Goal: Task Accomplishment & Management: Complete application form

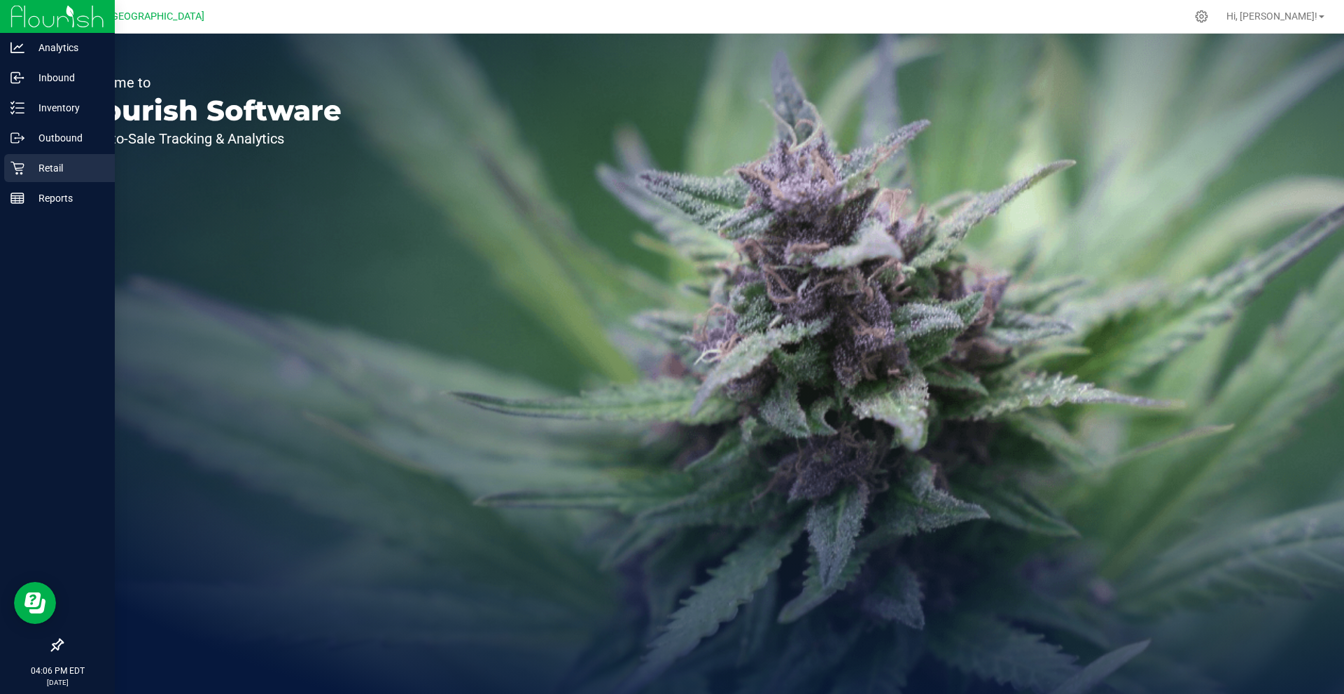
click at [52, 160] on p "Retail" at bounding box center [67, 168] width 84 height 17
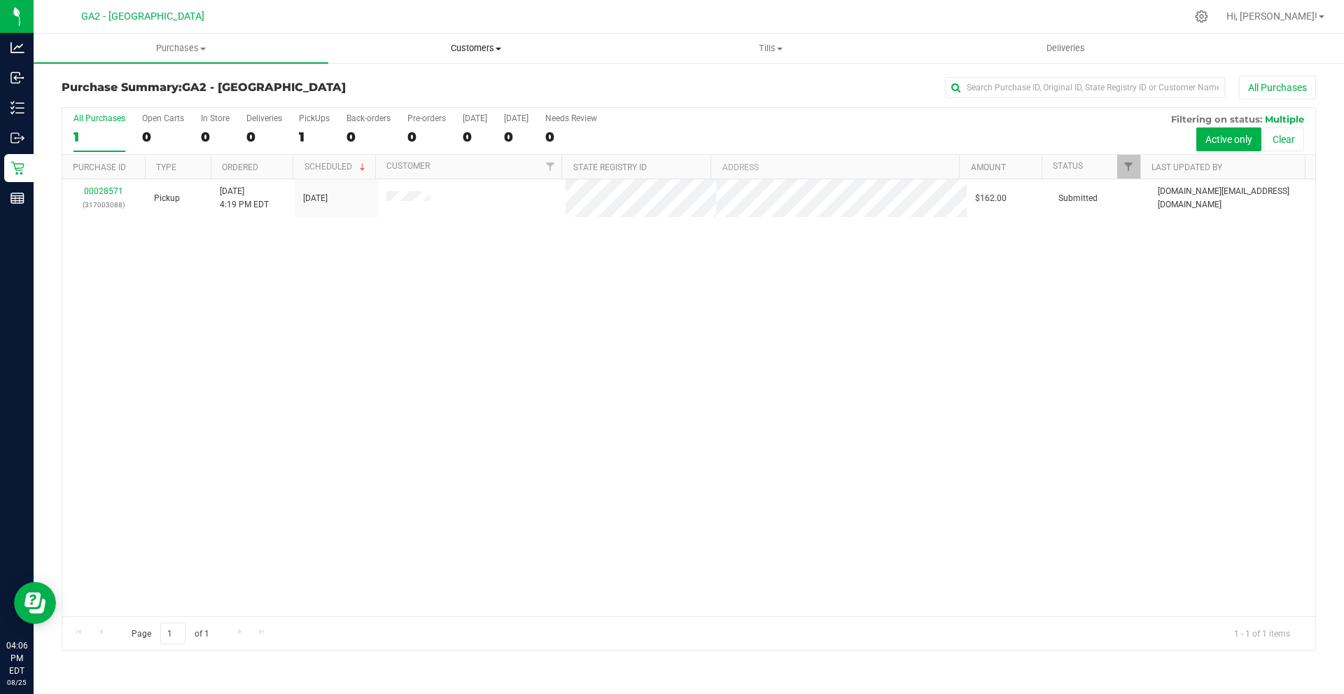
click at [486, 46] on span "Customers" at bounding box center [475, 48] width 293 height 13
click at [421, 116] on span "All physicians" at bounding box center [378, 118] width 101 height 12
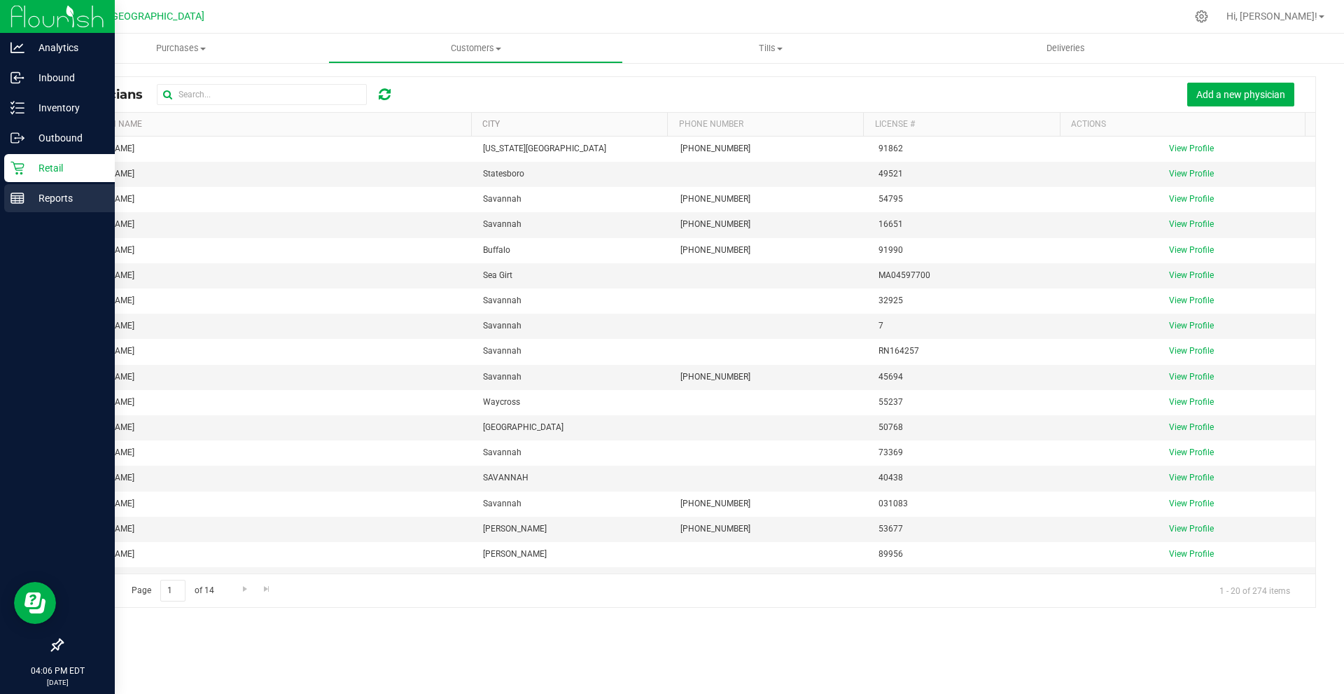
click at [62, 200] on p "Reports" at bounding box center [67, 198] width 84 height 17
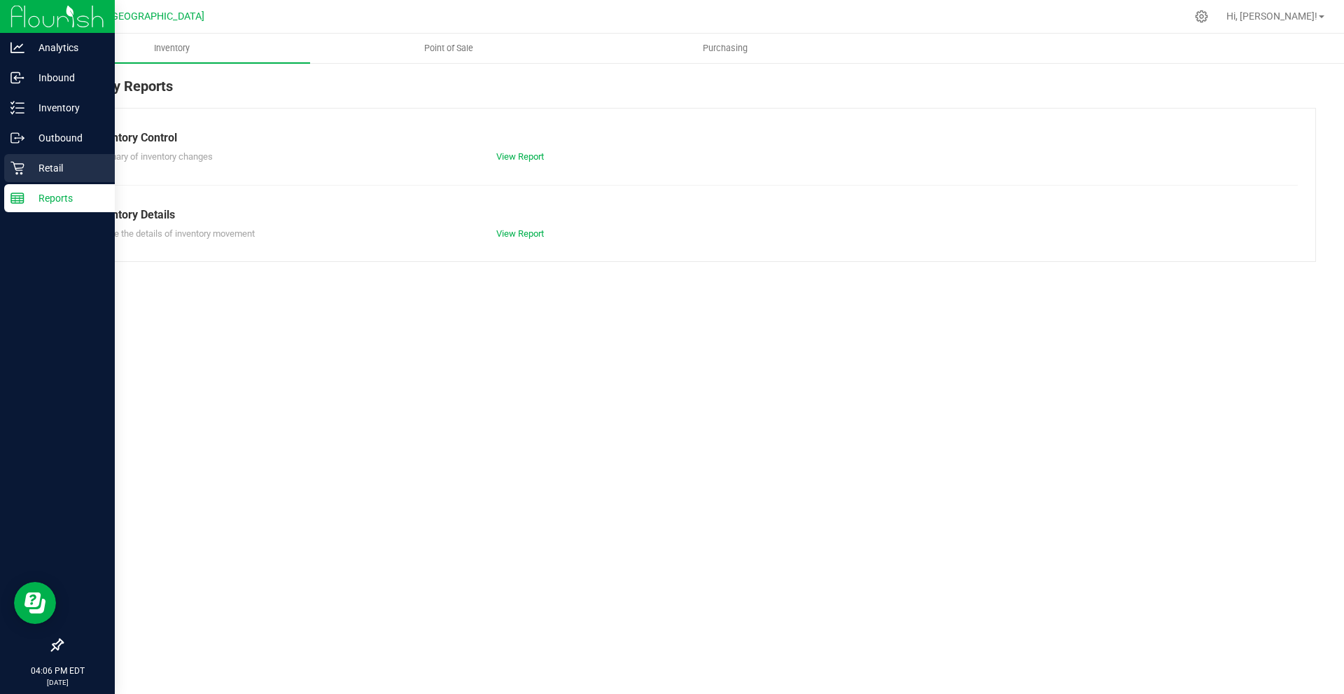
click at [72, 170] on p "Retail" at bounding box center [67, 168] width 84 height 17
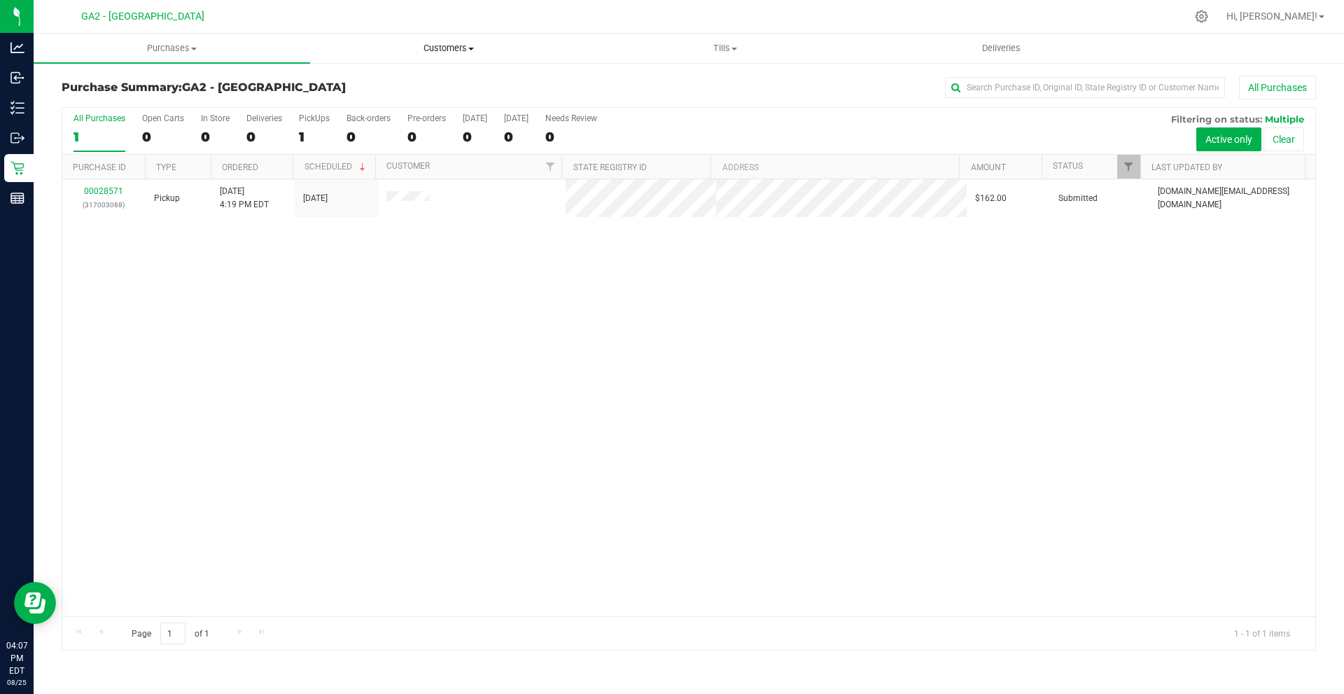
click at [431, 45] on span "Customers" at bounding box center [448, 48] width 275 height 13
click at [408, 120] on span "All physicians" at bounding box center [360, 118] width 101 height 12
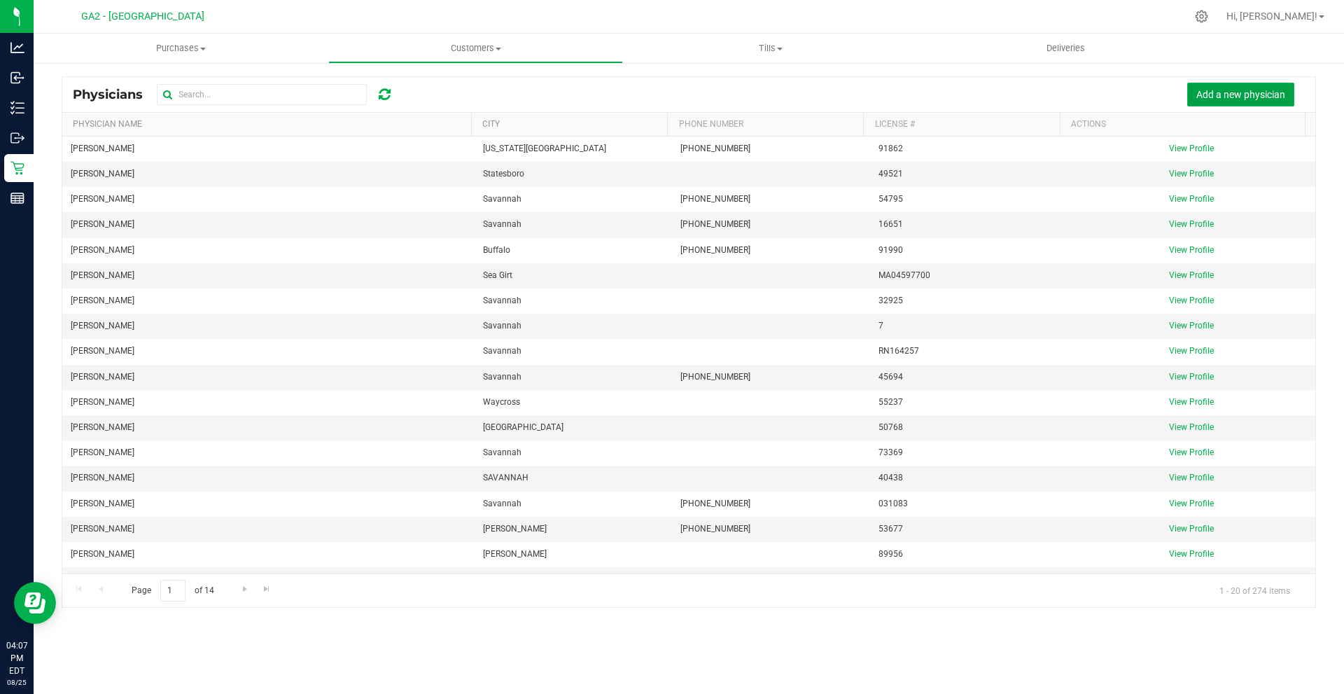
click at [1246, 100] on button "Add a new physician" at bounding box center [1241, 95] width 107 height 24
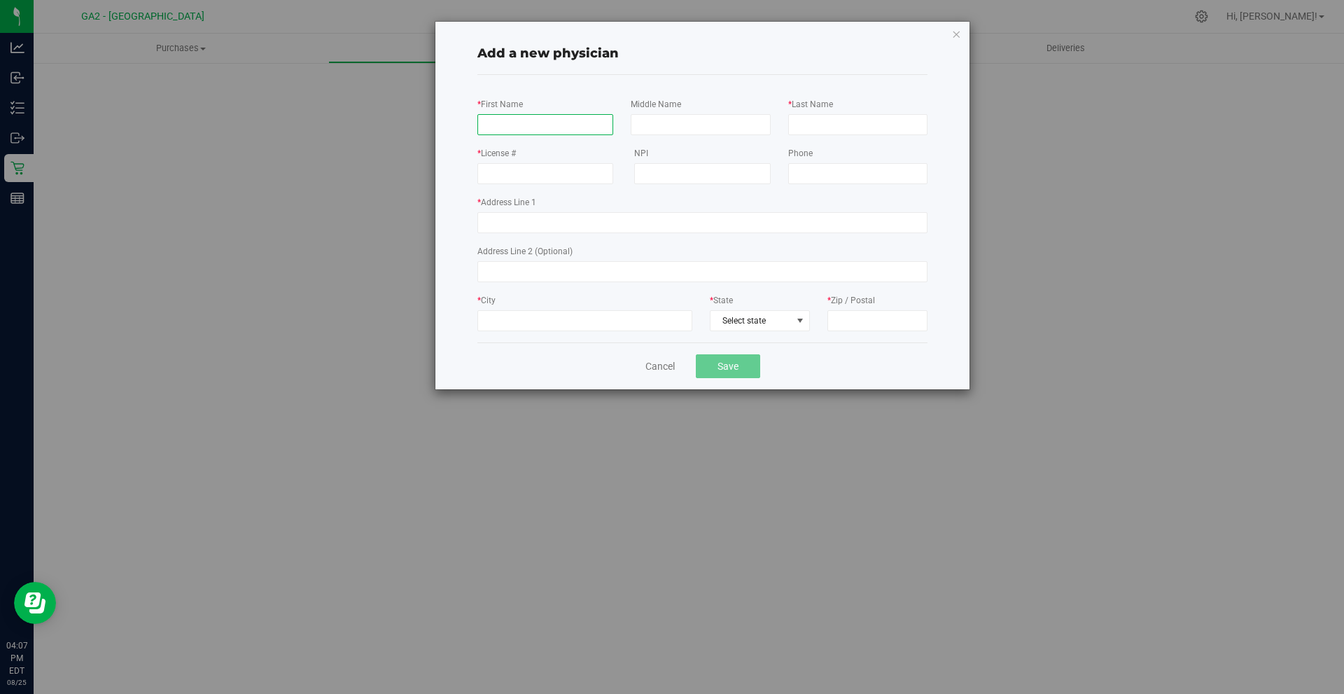
click at [520, 126] on input "* First Name" at bounding box center [546, 124] width 136 height 21
click at [712, 73] on div "Add a new physician" at bounding box center [703, 54] width 450 height 42
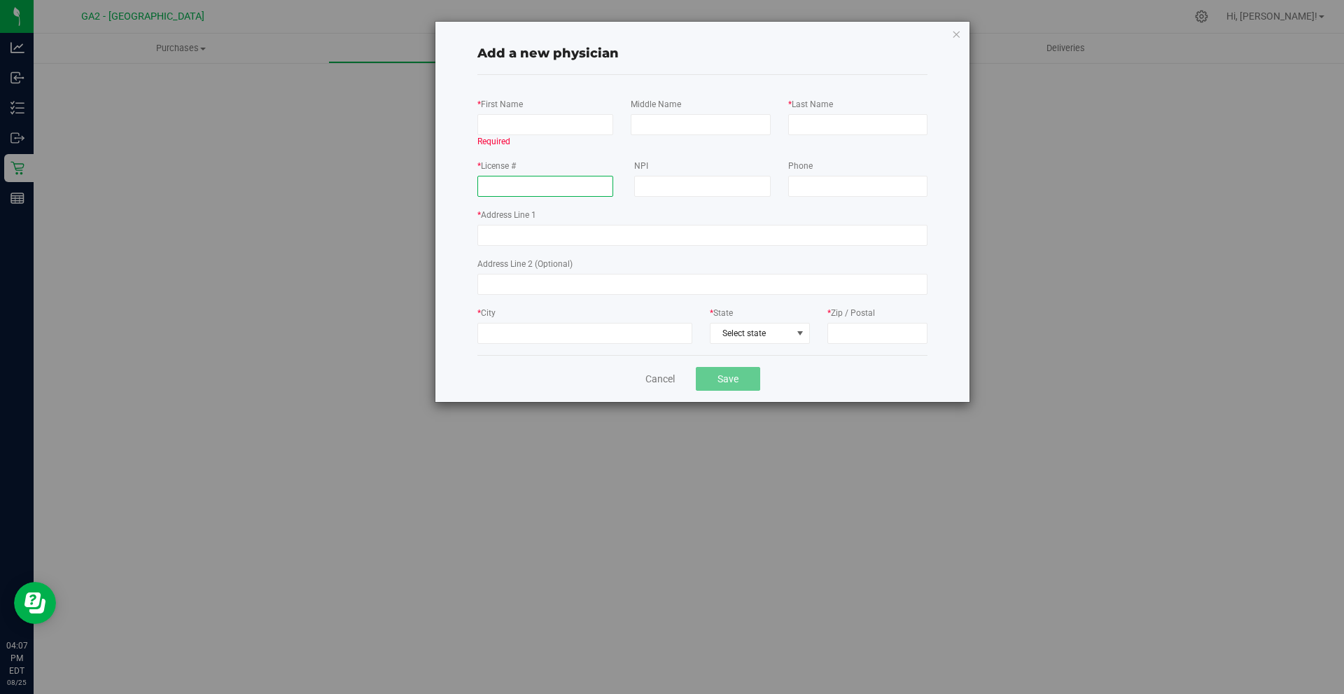
click at [493, 185] on input "* License #" at bounding box center [546, 186] width 136 height 21
click at [569, 154] on div "* First Name Required Middle Name * Last Name * License # NPI Phone * * * *" at bounding box center [703, 220] width 450 height 247
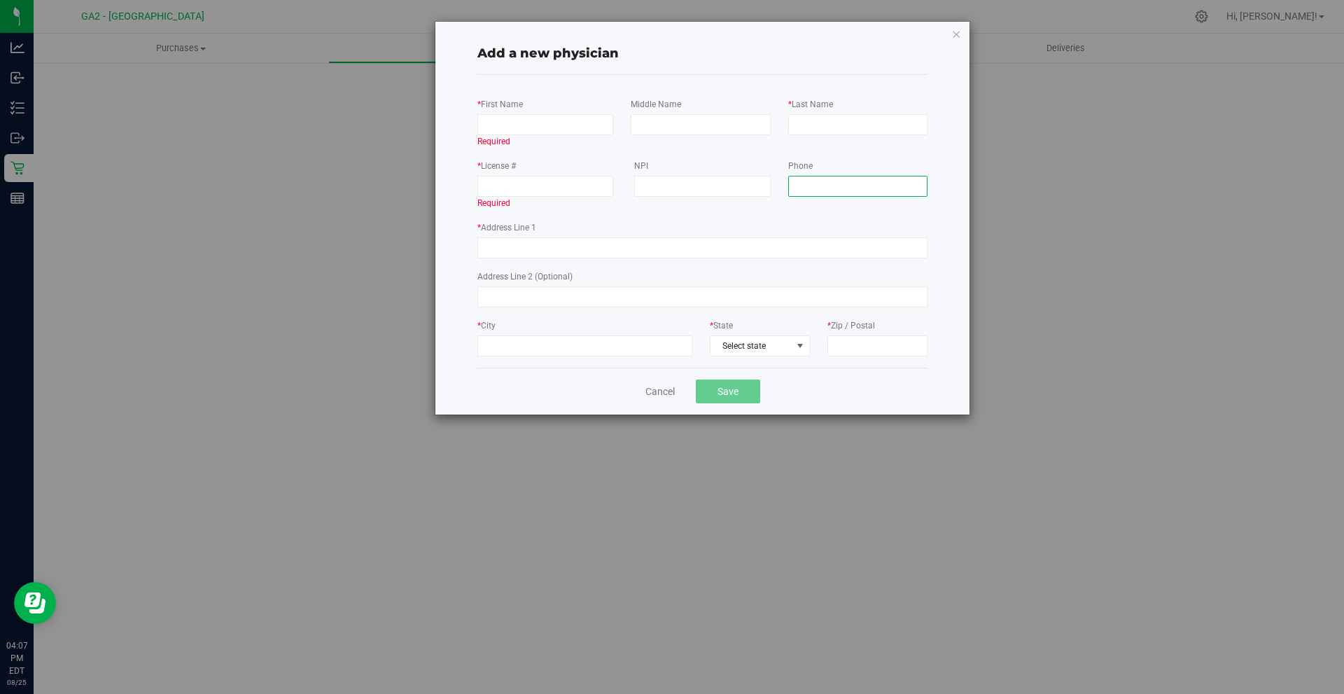
click at [863, 180] on input "tel" at bounding box center [857, 186] width 139 height 21
drag, startPoint x: 538, startPoint y: 256, endPoint x: 550, endPoint y: 256, distance: 11.9
click at [538, 256] on input "* Address Line 1" at bounding box center [703, 247] width 450 height 21
click at [658, 391] on div "Cancel Save" at bounding box center [703, 391] width 450 height 47
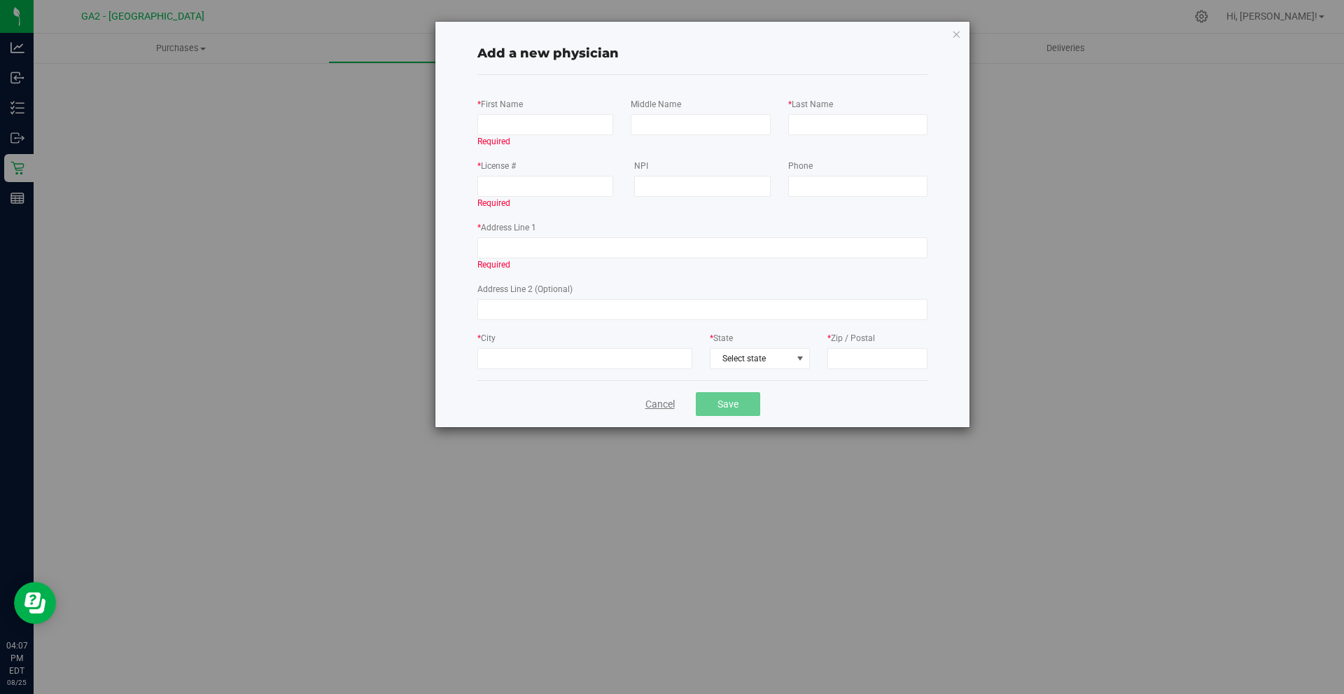
click at [647, 401] on link "Cancel" at bounding box center [660, 404] width 29 height 15
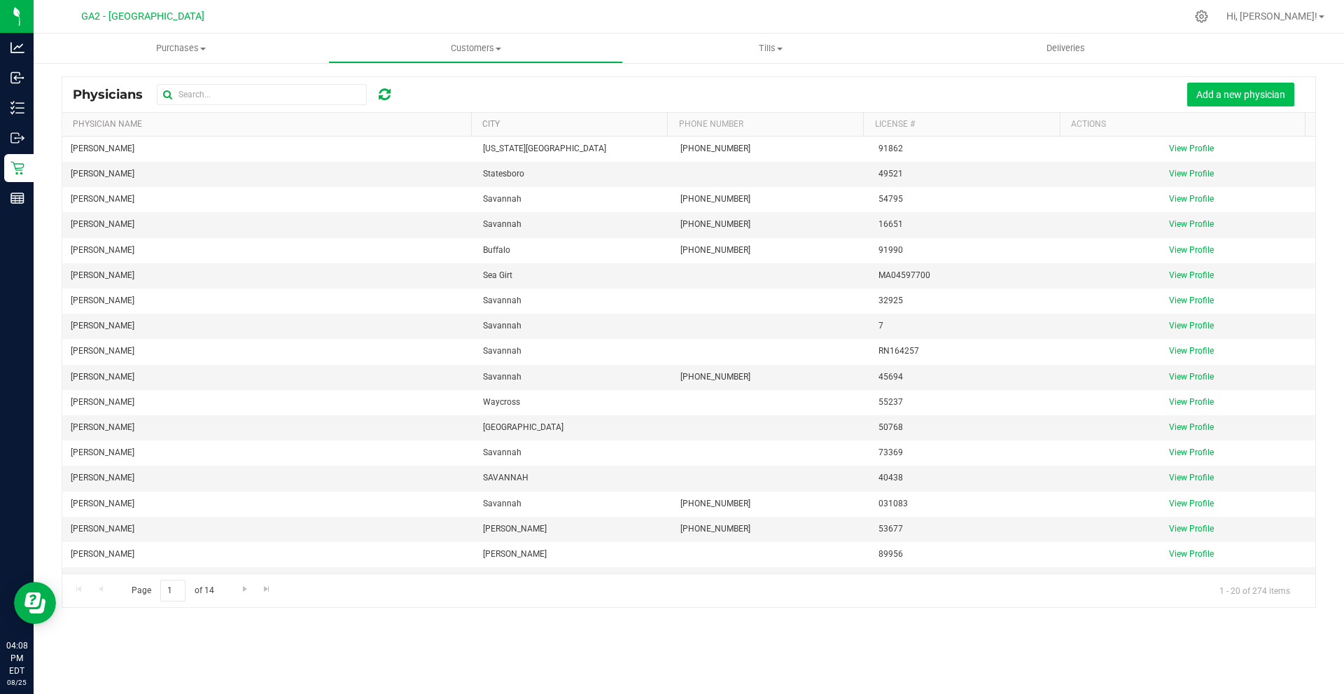
drag, startPoint x: 1169, startPoint y: 104, endPoint x: 1223, endPoint y: 88, distance: 57.1
click at [1184, 98] on div "Add a new physician" at bounding box center [855, 95] width 899 height 24
click at [1223, 89] on span "Add a new physician" at bounding box center [1241, 94] width 89 height 11
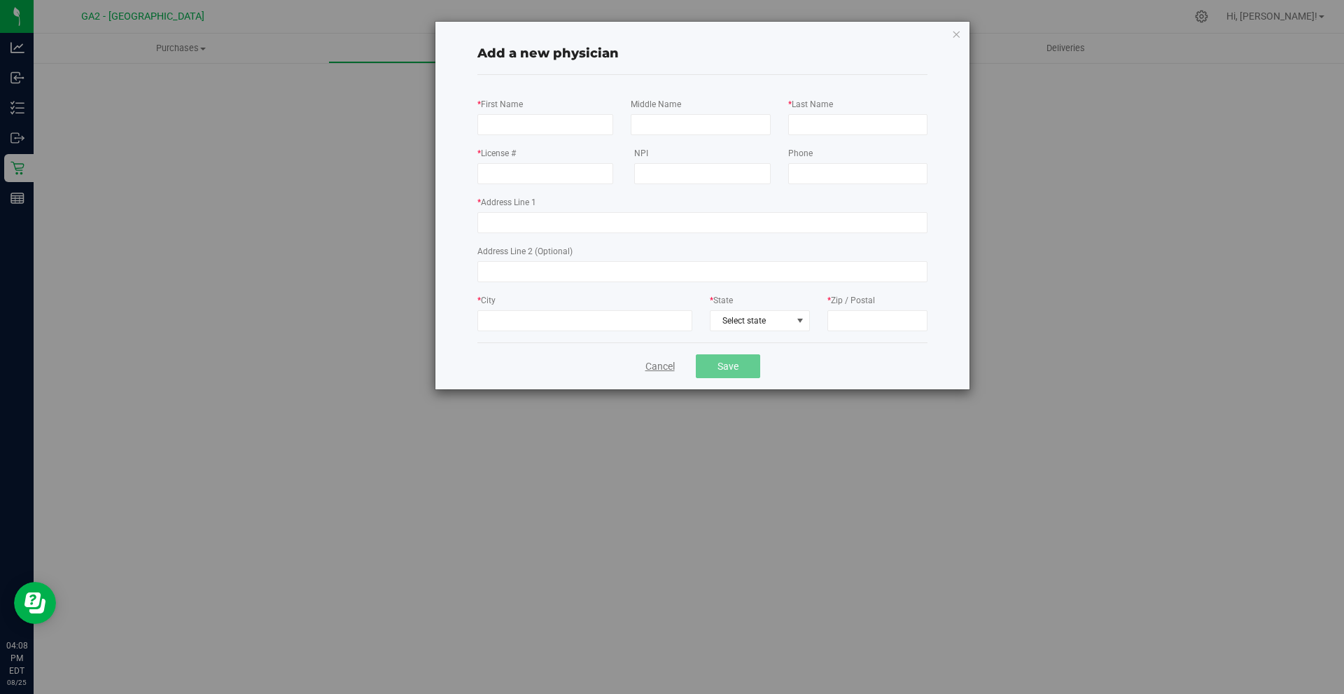
click at [648, 366] on link "Cancel" at bounding box center [660, 366] width 29 height 15
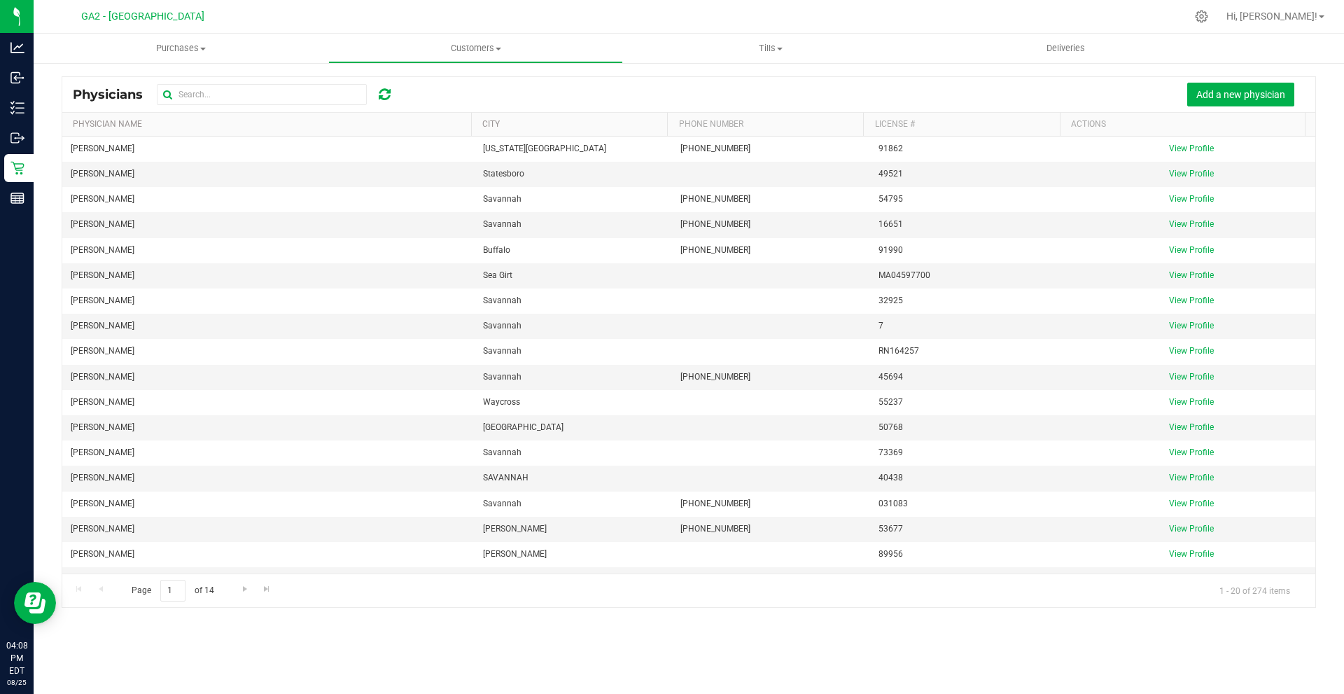
click at [274, 13] on div at bounding box center [719, 16] width 936 height 27
click at [1296, 12] on span "Hi, [PERSON_NAME]!" at bounding box center [1272, 16] width 91 height 11
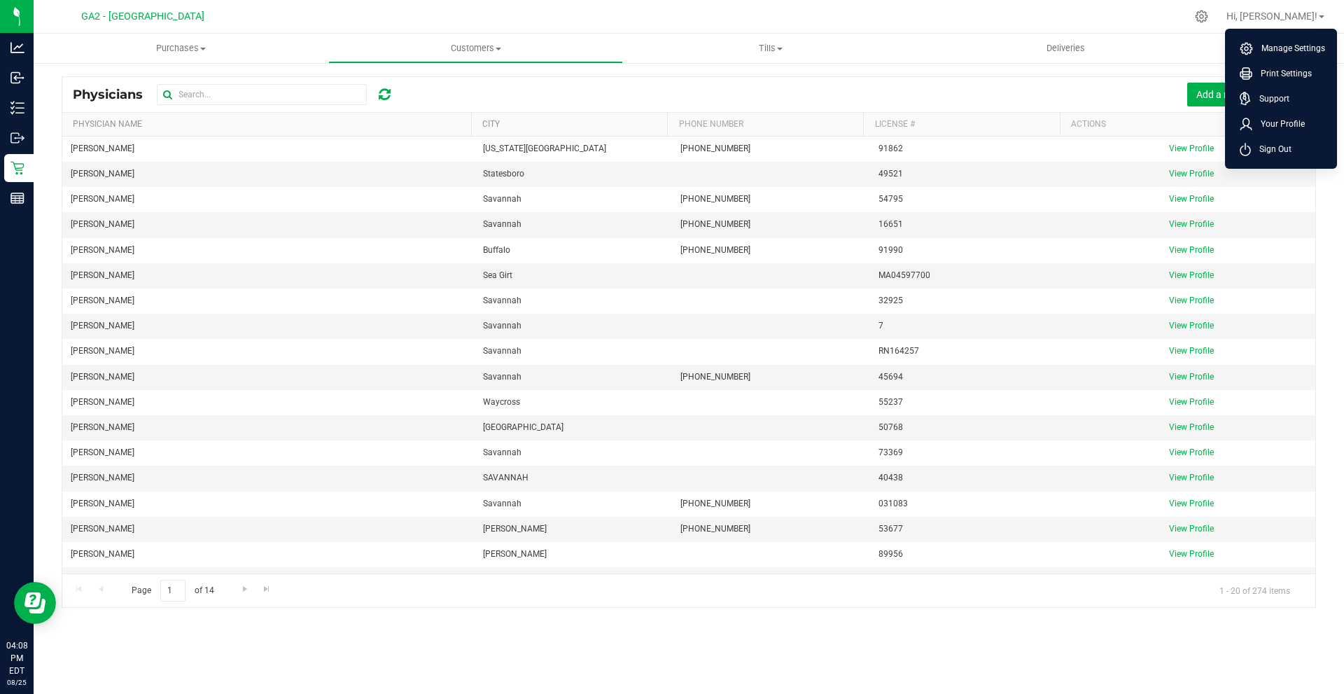
click at [1031, 18] on div at bounding box center [719, 16] width 936 height 27
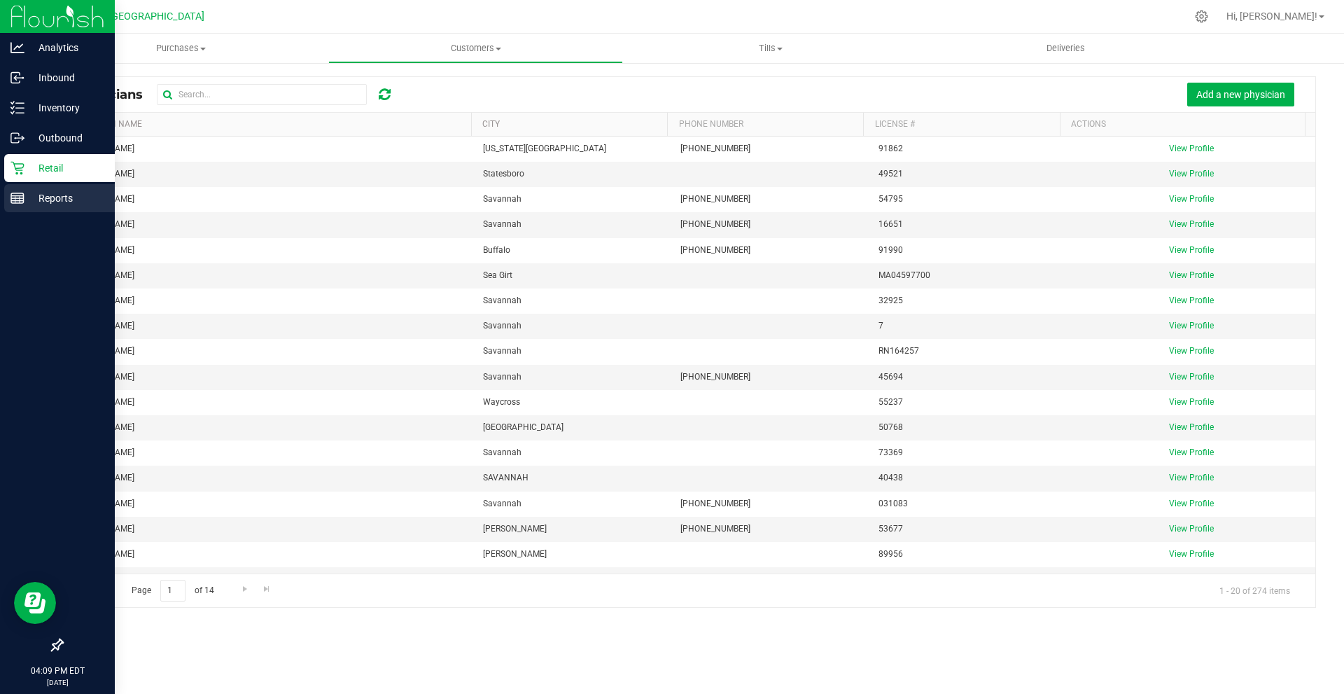
click at [41, 193] on p "Reports" at bounding box center [67, 198] width 84 height 17
